Goal: Communication & Community: Share content

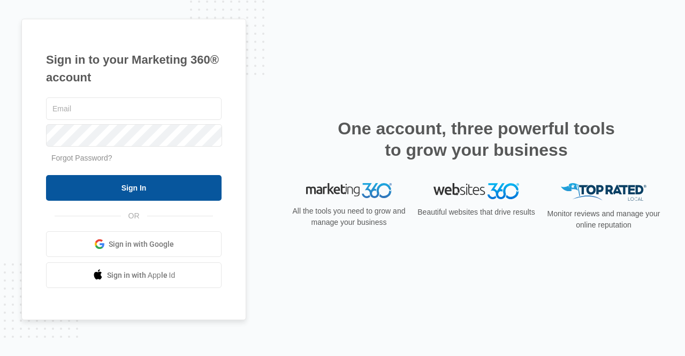
type input "[PERSON_NAME][EMAIL_ADDRESS][DOMAIN_NAME]"
click at [159, 187] on input "Sign In" at bounding box center [133, 188] width 175 height 26
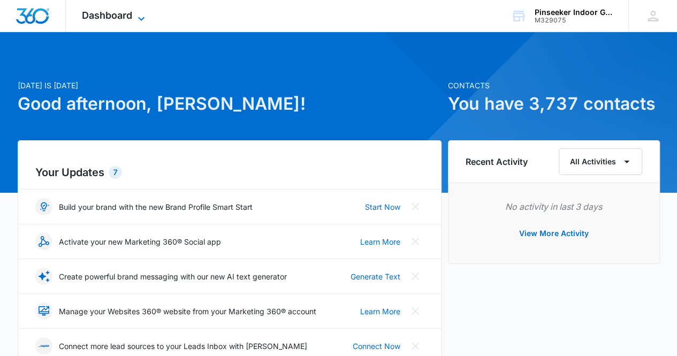
click at [142, 17] on icon at bounding box center [141, 18] width 13 height 13
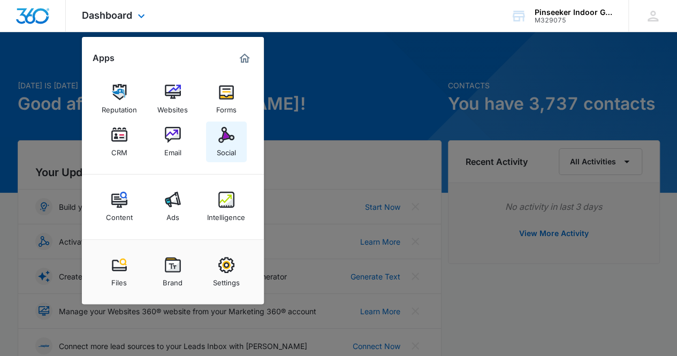
click at [222, 142] on img at bounding box center [226, 135] width 16 height 16
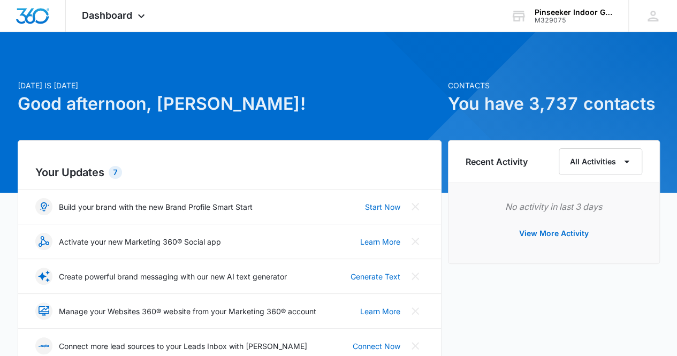
click at [222, 143] on div "Your Updates 7 Build your brand with the new Brand Profile Smart Start Start No…" at bounding box center [230, 290] width 424 height 301
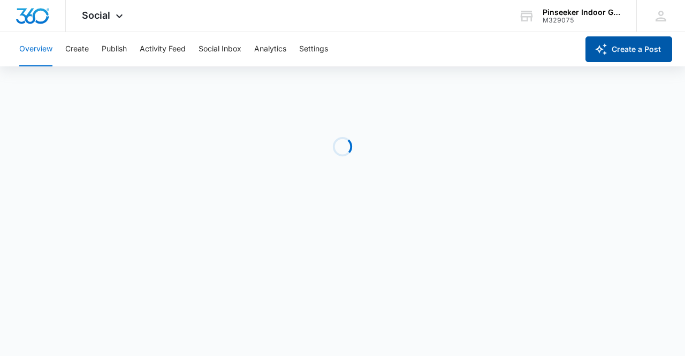
click at [627, 54] on button "Create a Post" at bounding box center [628, 49] width 87 height 26
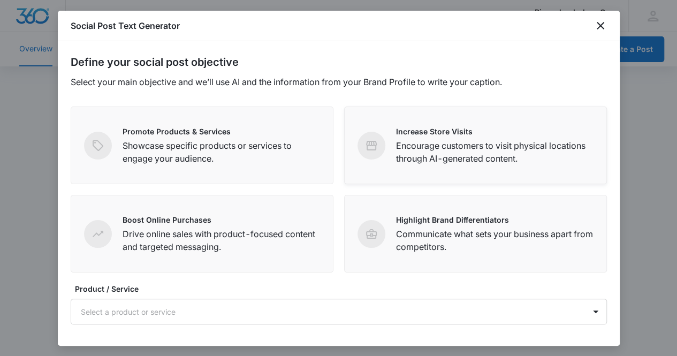
click at [372, 148] on icon at bounding box center [371, 145] width 13 height 13
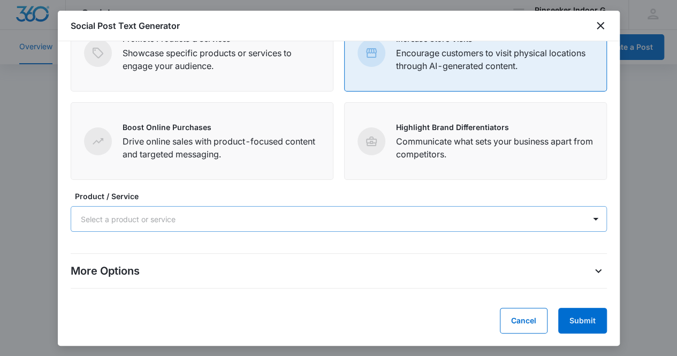
scroll to position [3, 0]
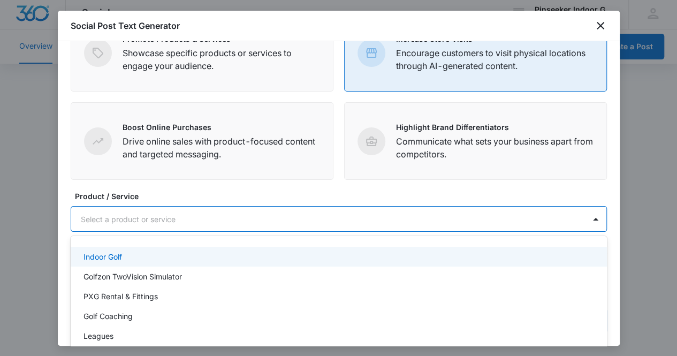
click at [476, 215] on div at bounding box center [326, 218] width 490 height 13
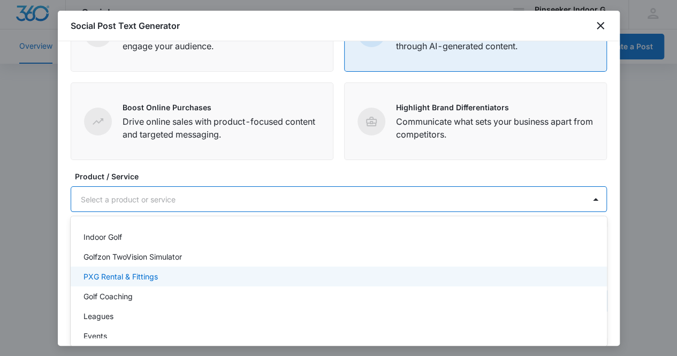
scroll to position [107, 0]
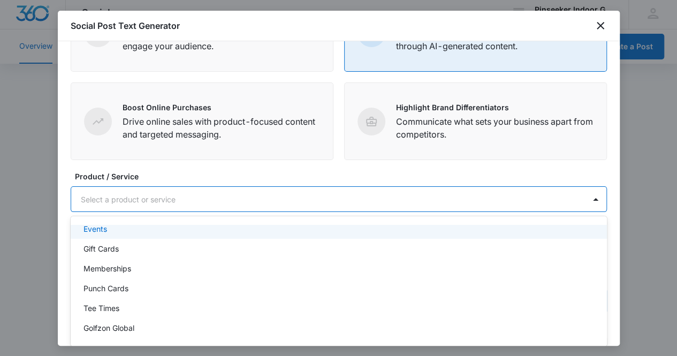
click at [244, 225] on div "Events" at bounding box center [337, 228] width 508 height 11
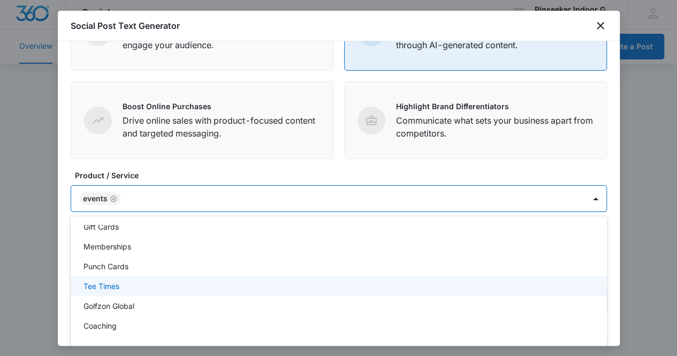
scroll to position [60, 0]
click at [604, 241] on div "Define your social post objective Select your main objective and we’ll use AI a…" at bounding box center [339, 193] width 562 height 304
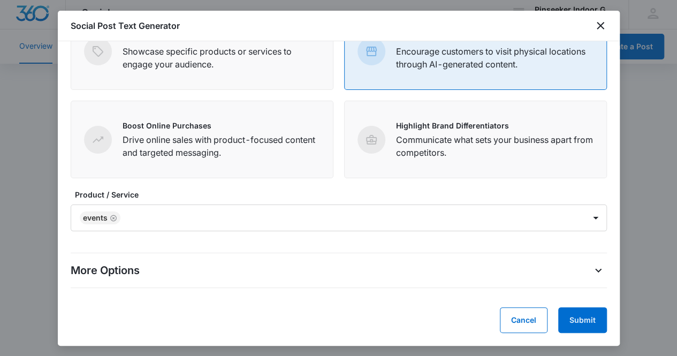
scroll to position [93, 0]
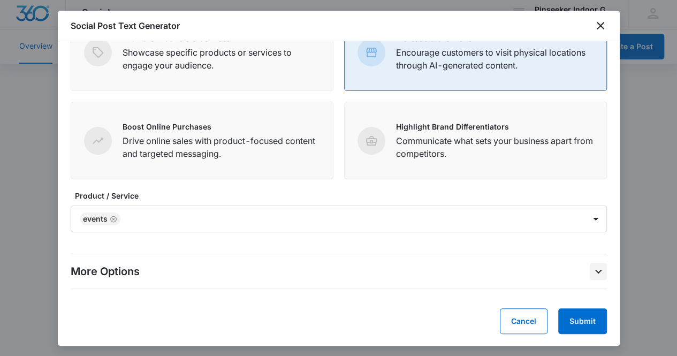
click at [595, 270] on icon "More Options" at bounding box center [598, 272] width 6 height 4
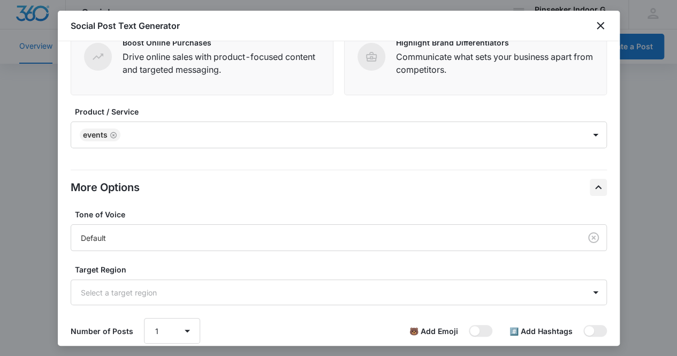
scroll to position [241, 0]
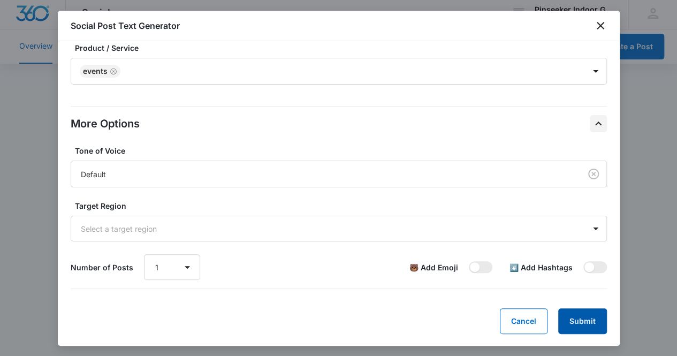
click at [570, 322] on button "Submit" at bounding box center [582, 321] width 49 height 26
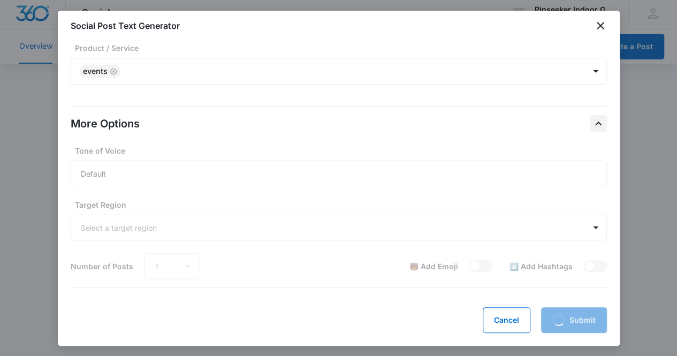
scroll to position [240, 0]
